Goal: Transaction & Acquisition: Obtain resource

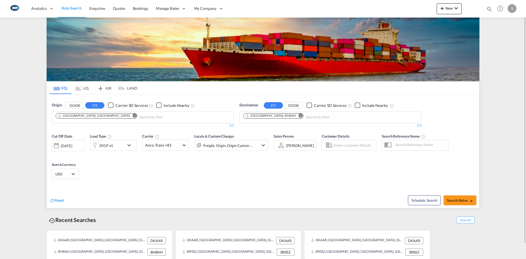
click at [84, 88] on md-tab-item "LCL" at bounding box center [82, 88] width 22 height 12
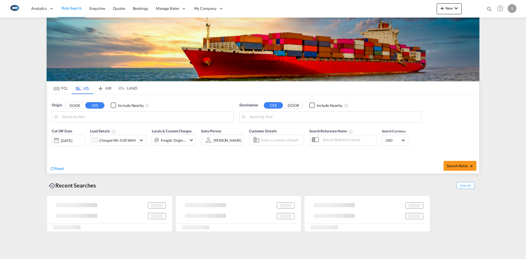
click at [84, 117] on input "Search by Port" at bounding box center [146, 117] width 169 height 8
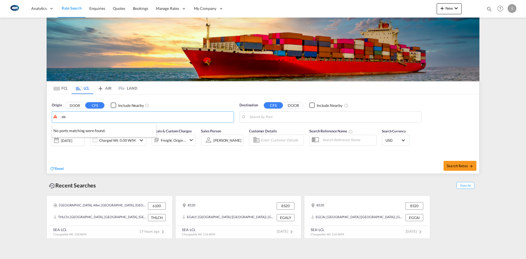
type input "e"
click at [77, 104] on button "DOOR" at bounding box center [74, 105] width 19 height 6
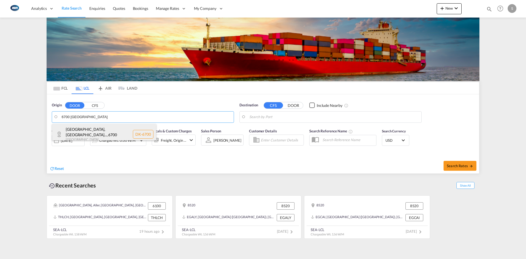
click at [96, 127] on div "Esbjerg, Grundtvi... , 6700 Denmark DK-6700" at bounding box center [104, 134] width 104 height 21
type input "DK-6700, Esbjerg, Grundtvigs, Jerne, Treenigheds, Vor Frelsers, Zions"
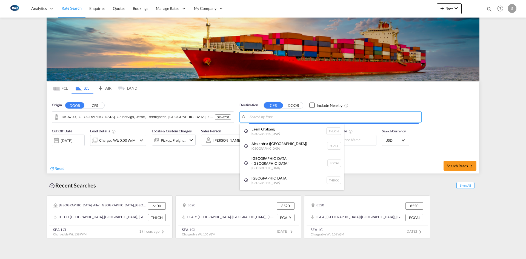
click at [270, 117] on body "Analytics Reports Dashboard Rate Search Enquiries Quotes Bookings" at bounding box center [263, 129] width 526 height 259
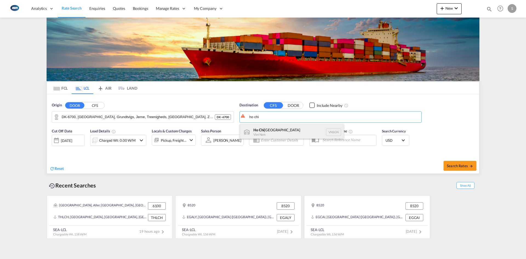
click at [277, 131] on div "Ho Chi Minh City Viet Nam VNSGN" at bounding box center [292, 132] width 104 height 16
type input "Ho Chi Minh City, VNSGN"
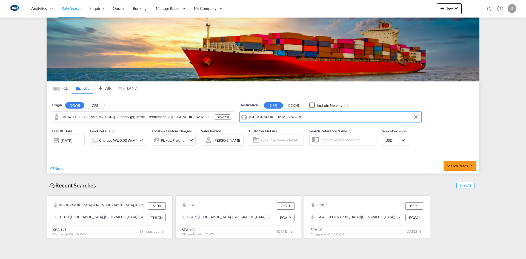
click at [139, 140] on md-icon "icon-chevron-down" at bounding box center [141, 140] width 7 height 7
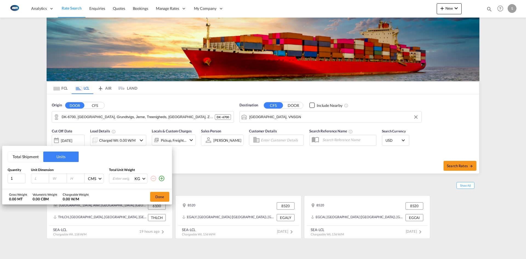
click at [22, 158] on button "Total Shipment" at bounding box center [25, 156] width 35 height 10
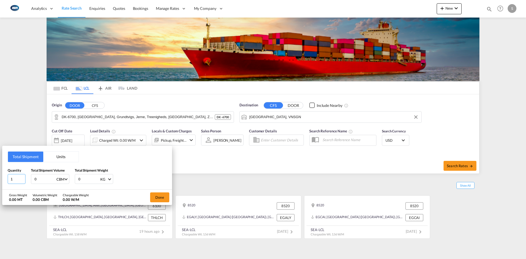
drag, startPoint x: 20, startPoint y: 178, endPoint x: 1, endPoint y: 178, distance: 18.9
click at [1, 178] on div "Total Shipment Units Quantity 1 Total Shipment Volume 0 CBM CBM CFT Total Shipm…" at bounding box center [263, 129] width 526 height 259
type input "4"
type input "7"
type input "7.78"
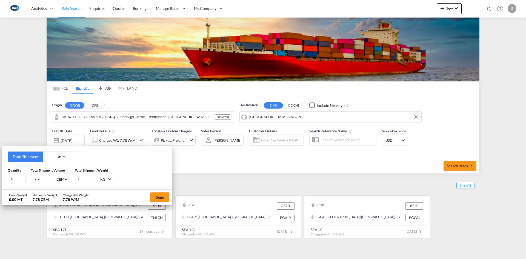
drag, startPoint x: 85, startPoint y: 180, endPoint x: 72, endPoint y: 179, distance: 12.9
click at [72, 180] on div "Quantity 4 Total Shipment Volume 7.78 CBM CBM CFT Total Shipment Weight 0 KG KG…" at bounding box center [87, 176] width 159 height 16
type input "1110"
click at [167, 197] on button "Done" at bounding box center [159, 197] width 19 height 10
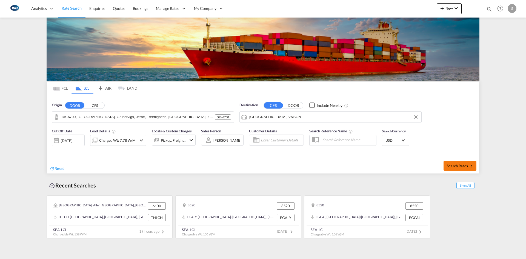
click at [462, 164] on span "Search Rates" at bounding box center [460, 166] width 26 height 4
type input "6700 to VNSGN / 14 Aug 2025"
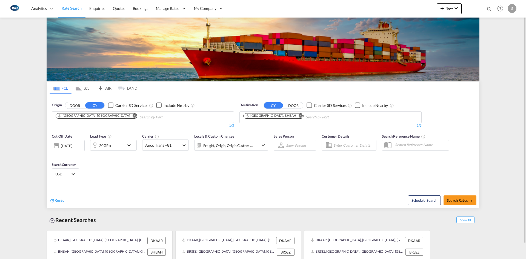
click at [133, 116] on md-icon "Remove" at bounding box center [135, 115] width 4 height 4
click at [93, 116] on input "Chips input." at bounding box center [82, 117] width 52 height 9
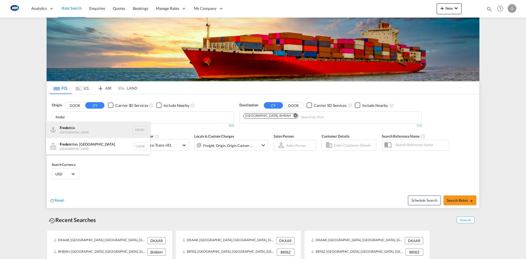
type input "freder"
click at [78, 131] on div "Freder icia [GEOGRAPHIC_DATA] DKFRC" at bounding box center [98, 130] width 104 height 16
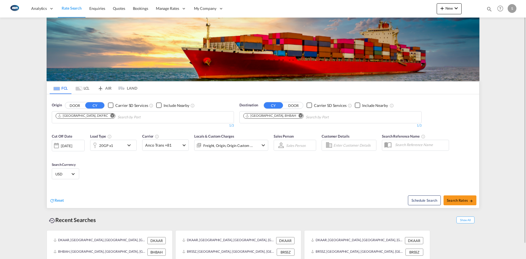
click at [299, 115] on md-icon "Remove" at bounding box center [301, 115] width 4 height 4
click at [282, 116] on input "Chips input." at bounding box center [269, 117] width 52 height 9
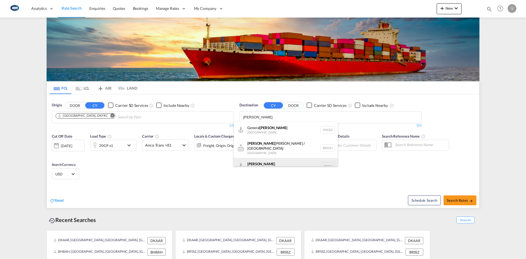
type input "[PERSON_NAME]"
click at [276, 158] on div "[PERSON_NAME] [GEOGRAPHIC_DATA] BRSSZ" at bounding box center [286, 166] width 104 height 16
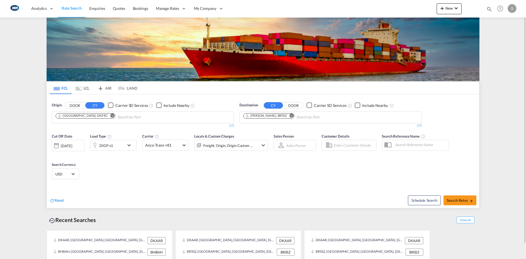
click at [72, 173] on span "Select Currency: $ USDUnited States Dollar" at bounding box center [72, 173] width 3 height 3
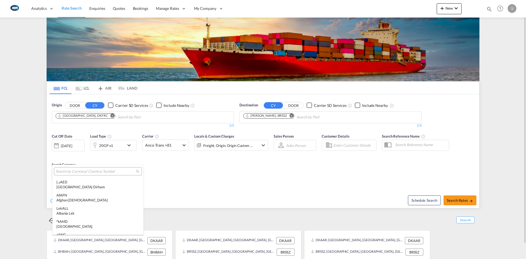
scroll to position [1891, 0]
click at [76, 168] on div at bounding box center [98, 171] width 88 height 8
click at [78, 170] on input "search" at bounding box center [96, 171] width 80 height 5
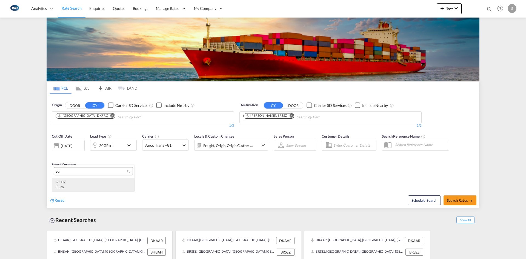
type input "eur"
click at [80, 181] on div "€ EUR Euro" at bounding box center [93, 184] width 74 height 10
click at [469, 199] on span "Search Rates" at bounding box center [460, 200] width 26 height 4
type input "DKFRC to BRSSZ / [DATE]"
